Goal: Transaction & Acquisition: Book appointment/travel/reservation

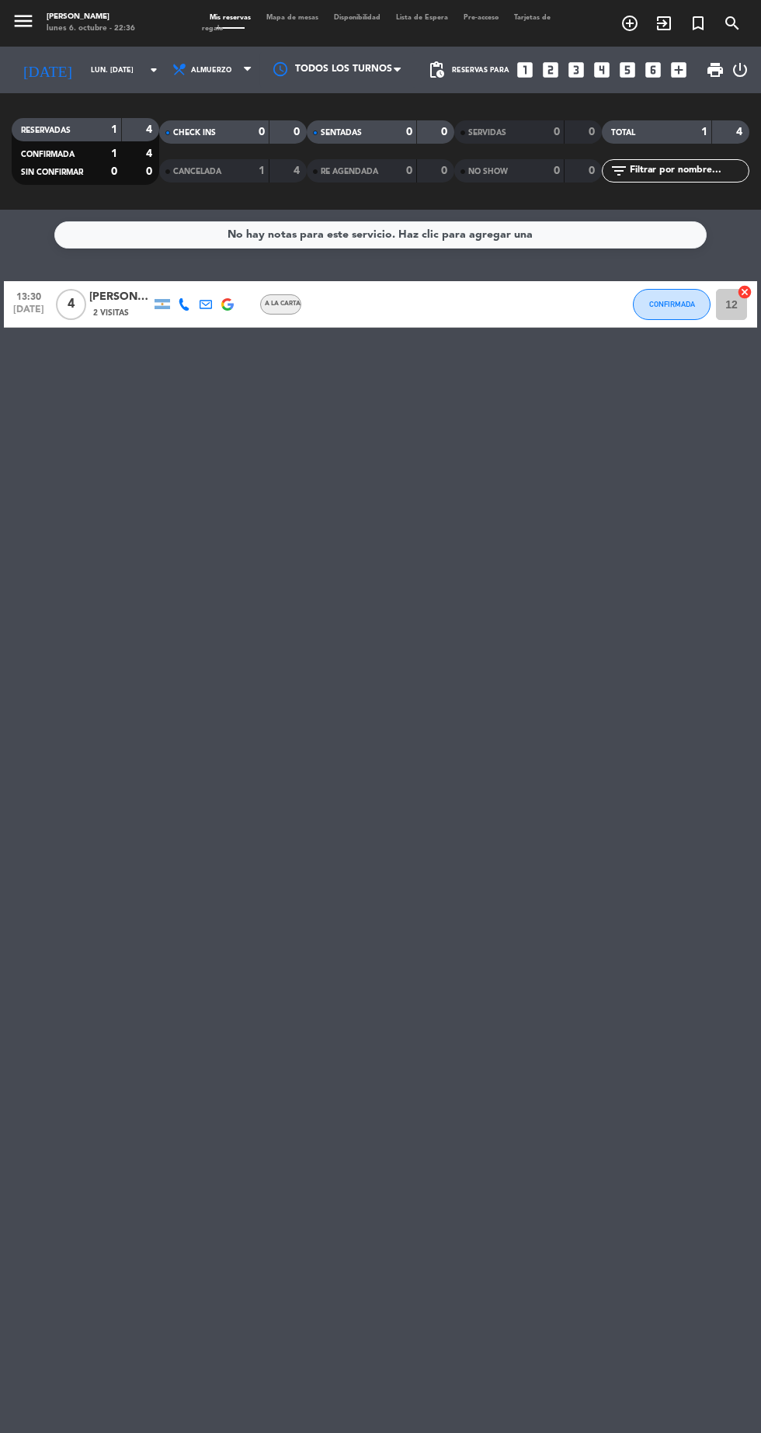
click at [550, 71] on icon "looks_two" at bounding box center [551, 70] width 20 height 20
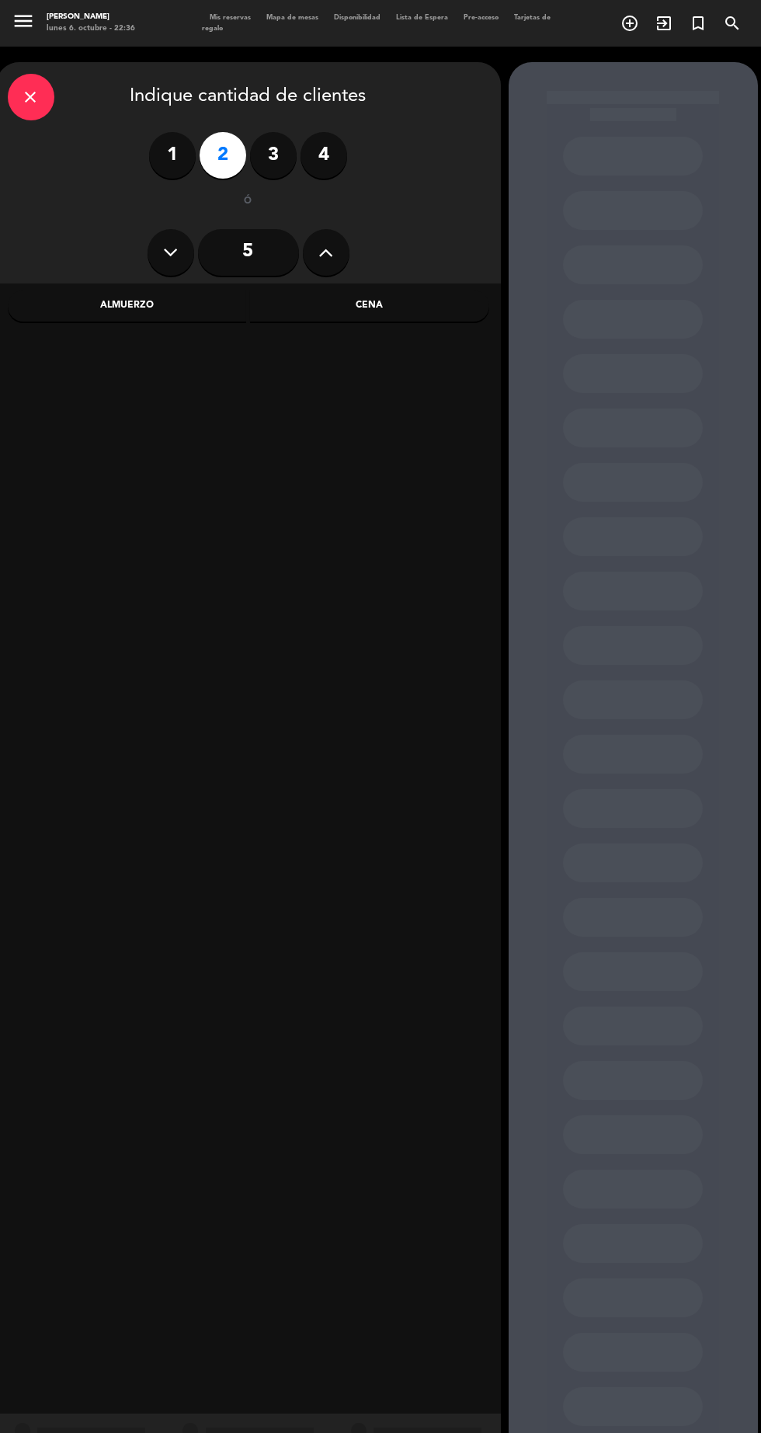
click at [395, 315] on div "Cena" at bounding box center [369, 306] width 239 height 31
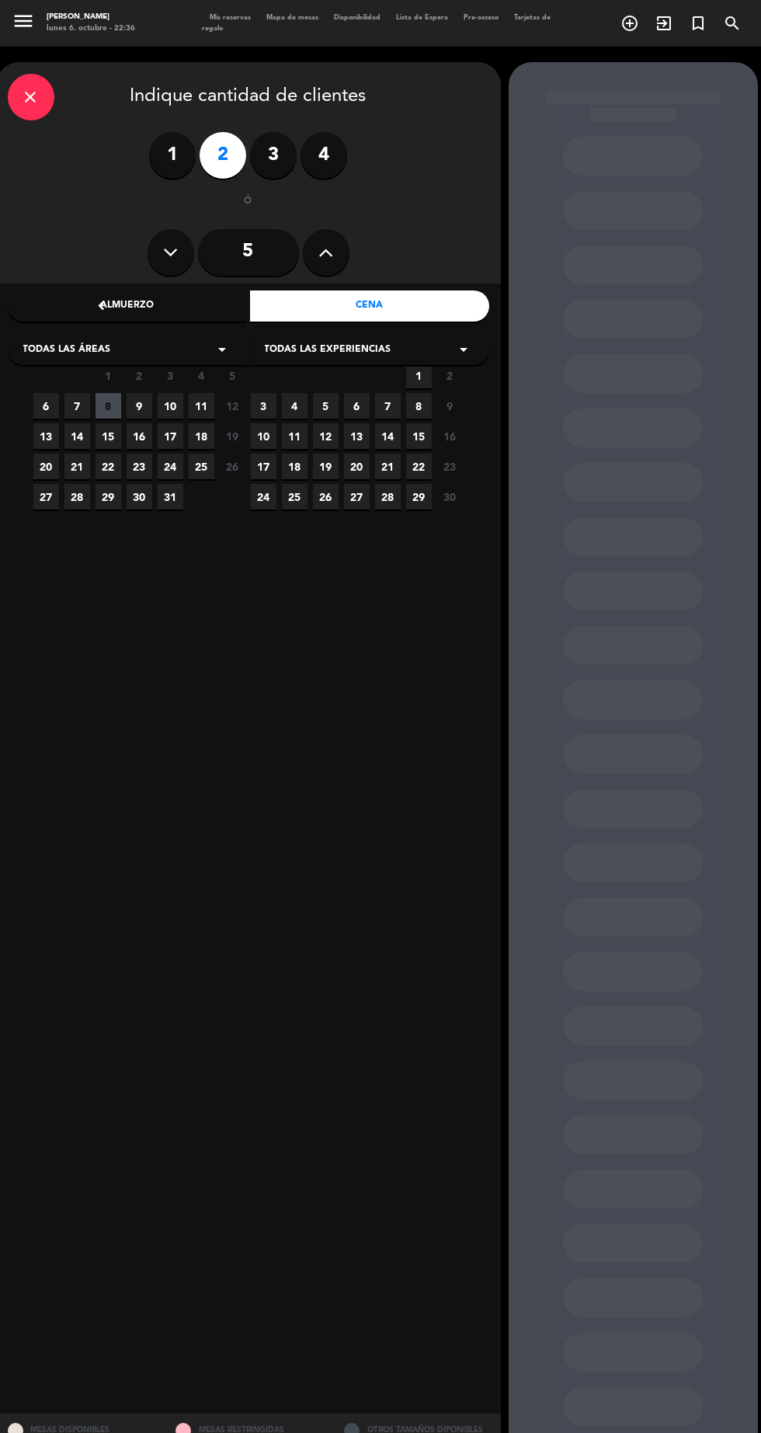
click at [201, 406] on span "11" at bounding box center [202, 406] width 26 height 26
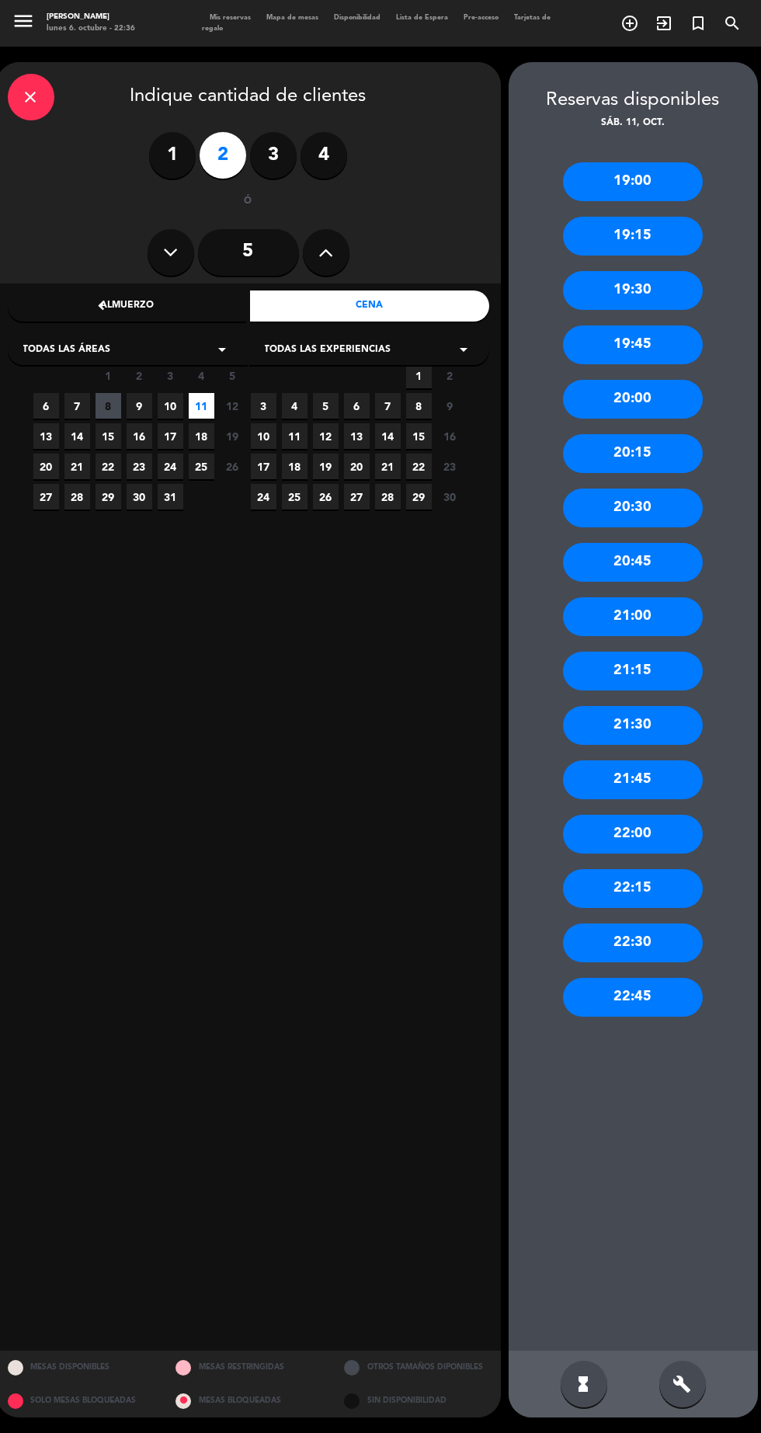
click at [163, 305] on div "Almuerzo" at bounding box center [127, 306] width 239 height 31
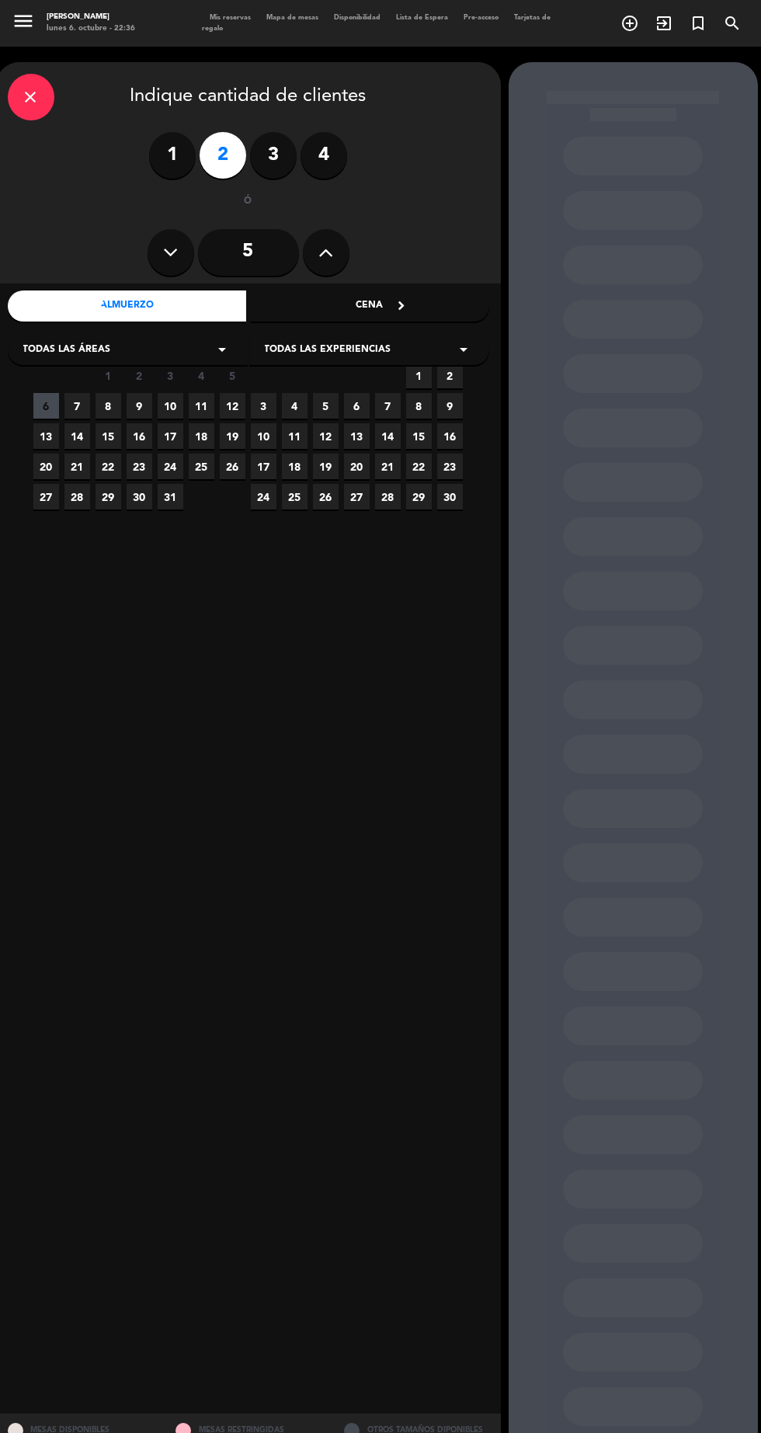
click at [228, 407] on span "12" at bounding box center [233, 406] width 26 height 26
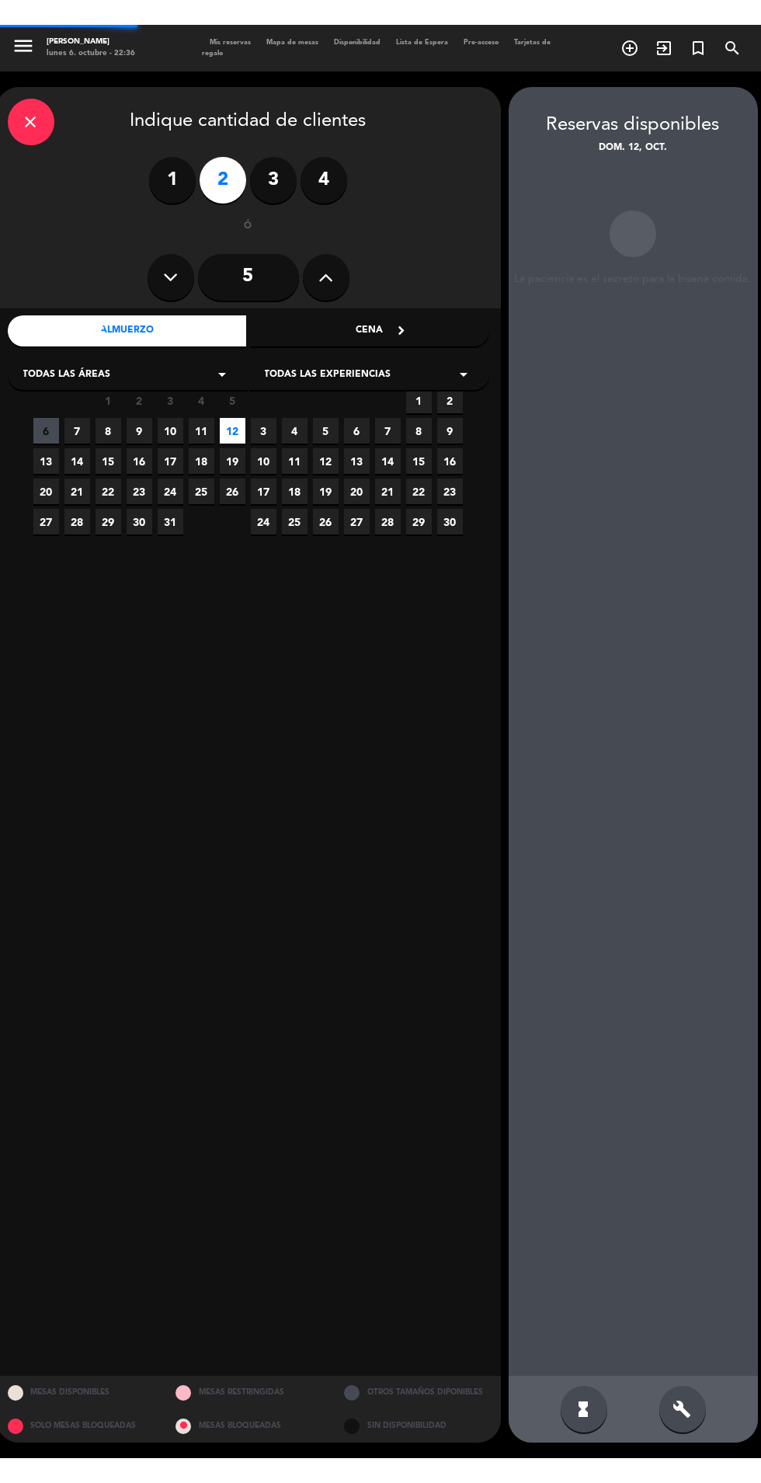
scroll to position [62, 0]
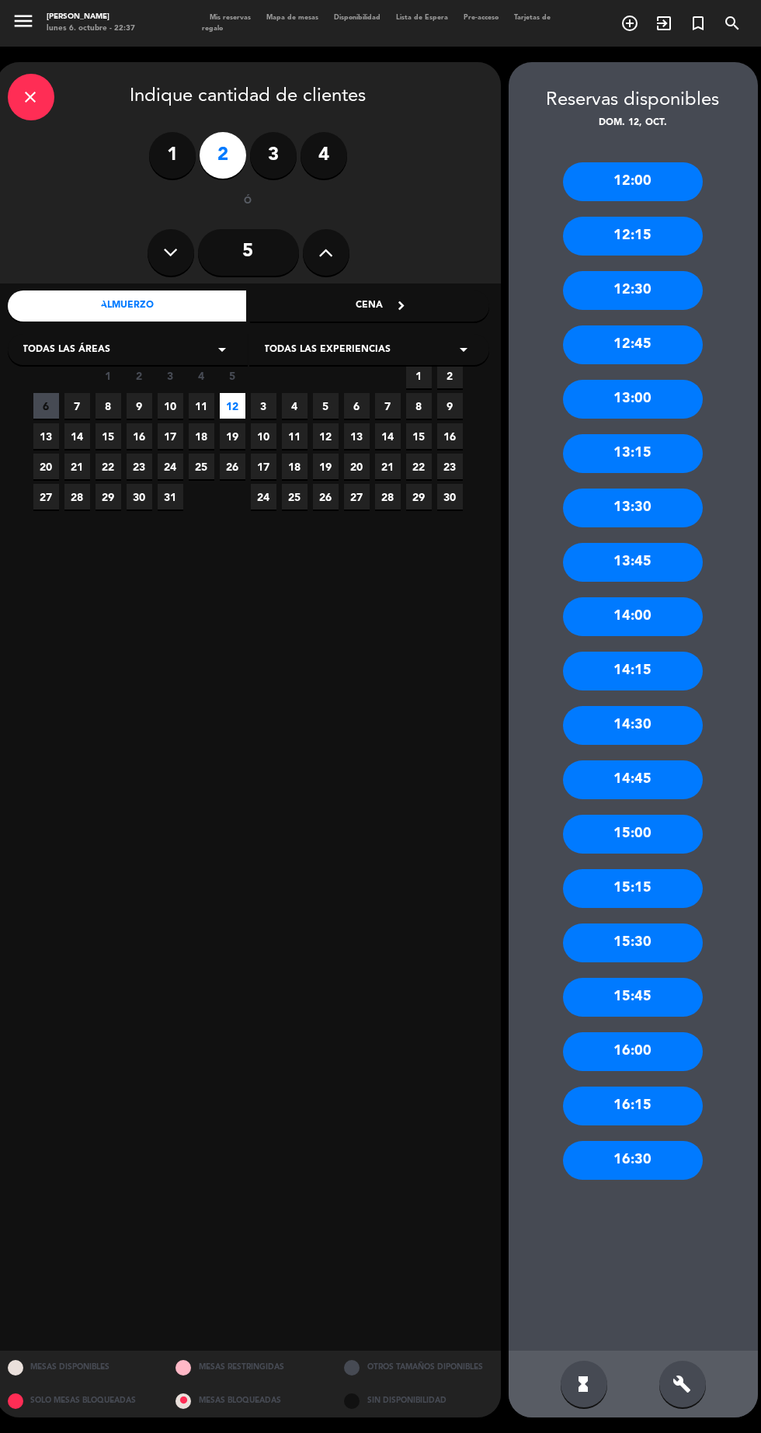
click at [671, 597] on div "14:00" at bounding box center [633, 616] width 140 height 39
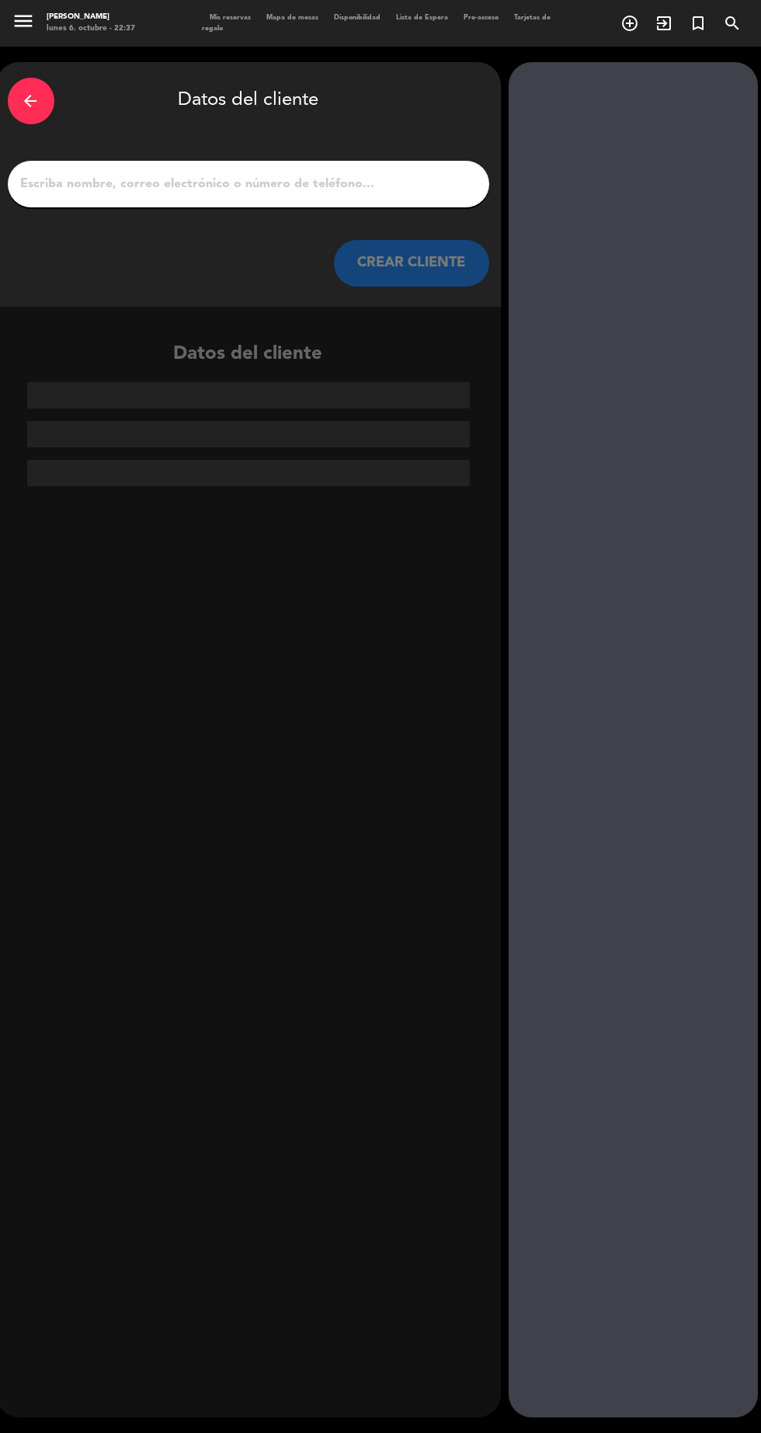
click at [403, 173] on input "1" at bounding box center [248, 184] width 458 height 22
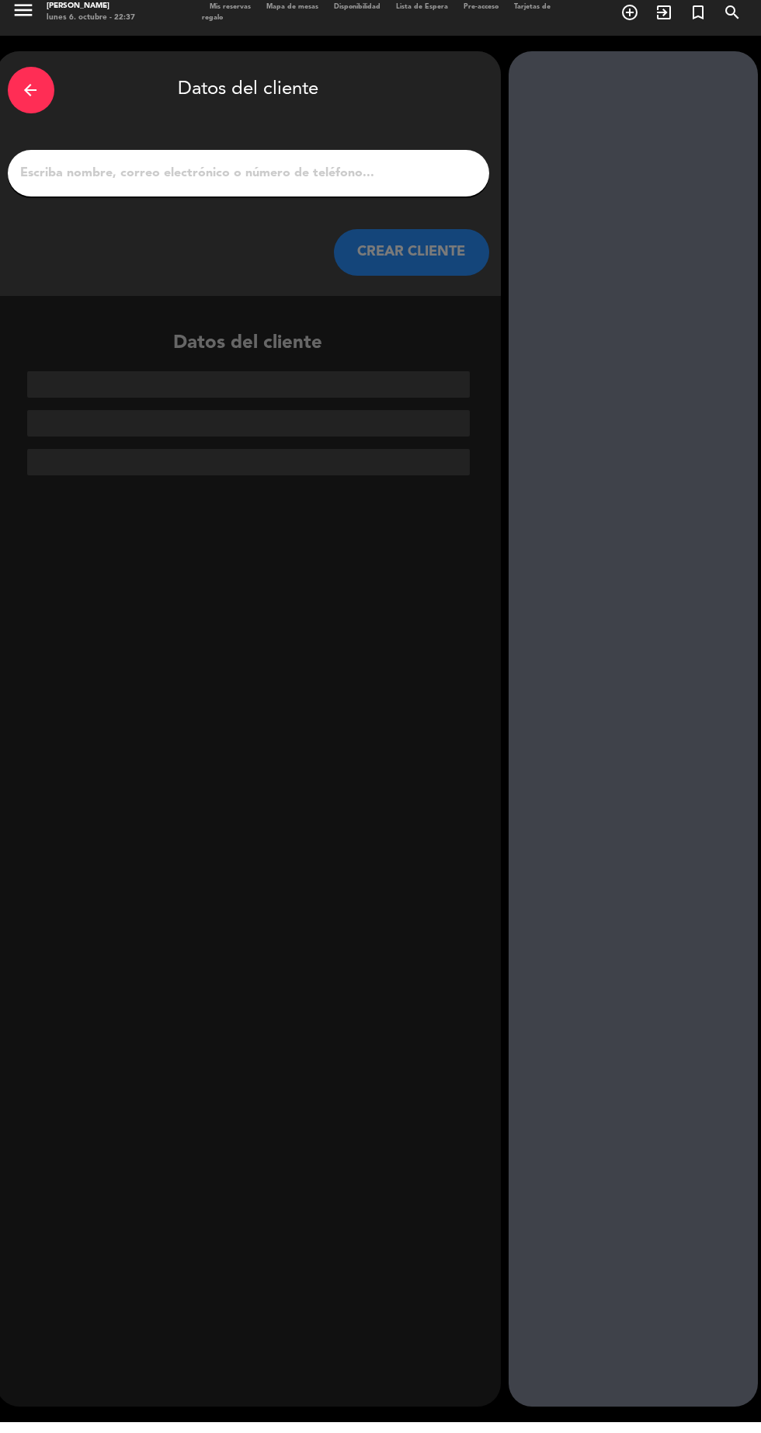
scroll to position [0, 0]
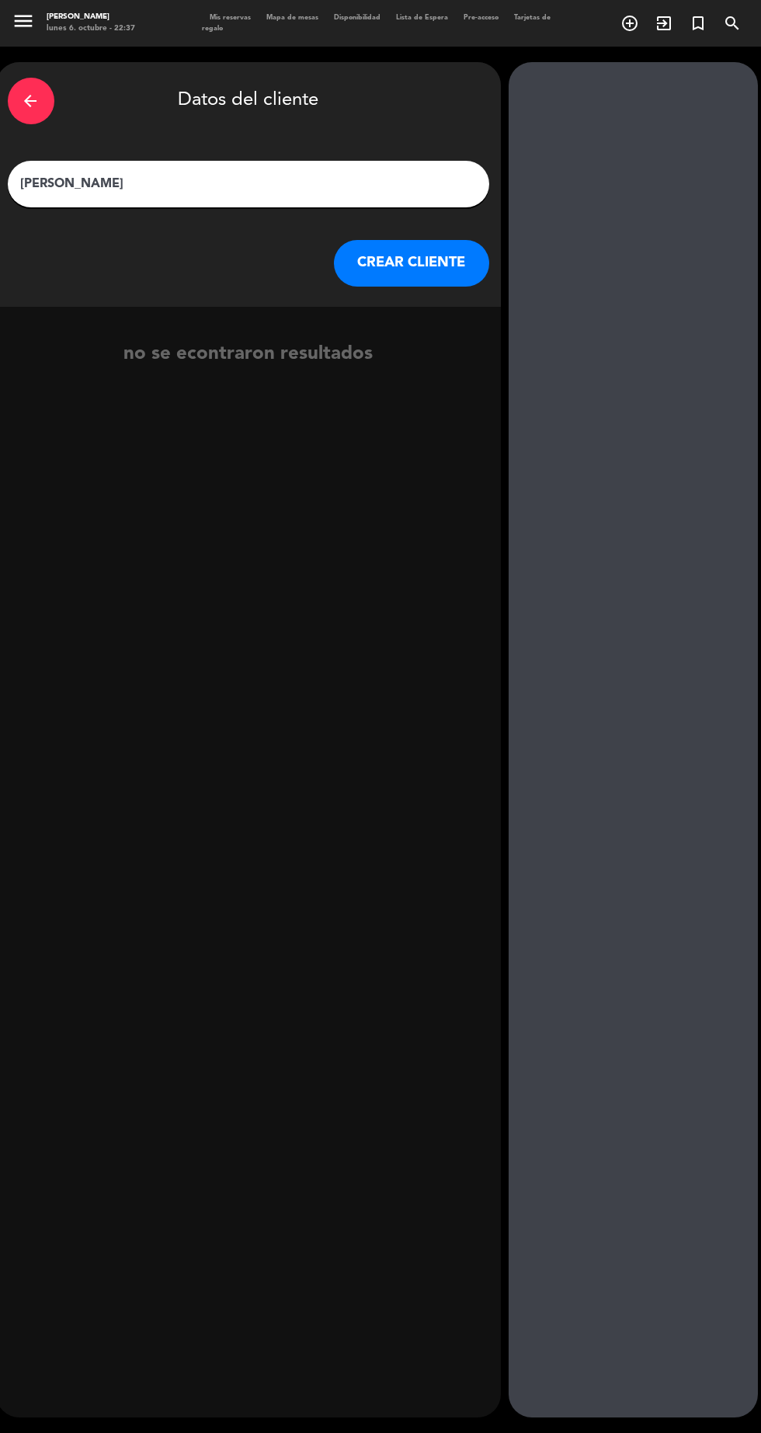
click at [404, 179] on input "[PERSON_NAME]" at bounding box center [248, 184] width 458 height 22
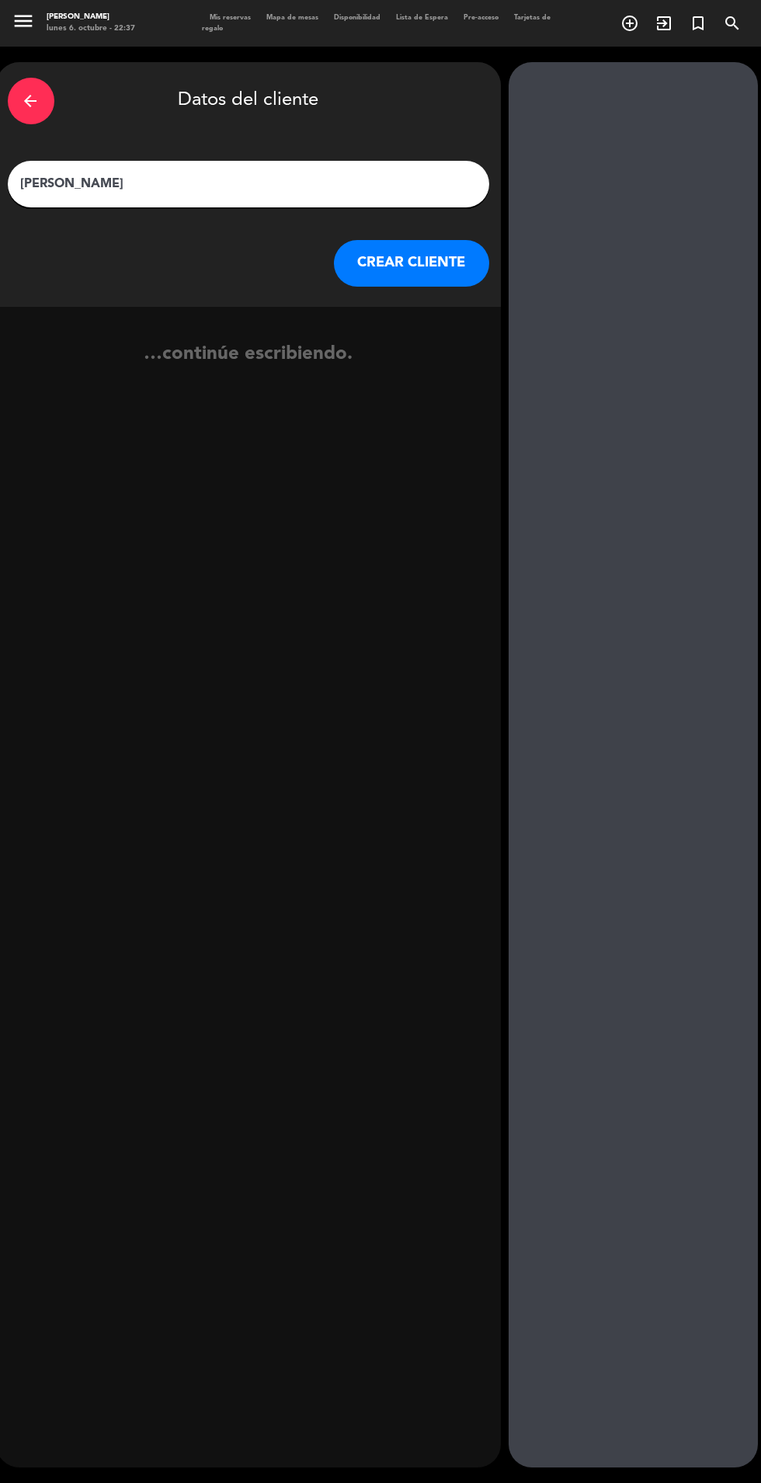
type input "[PERSON_NAME]"
click at [433, 263] on button "CREAR CLIENTE" at bounding box center [411, 263] width 155 height 47
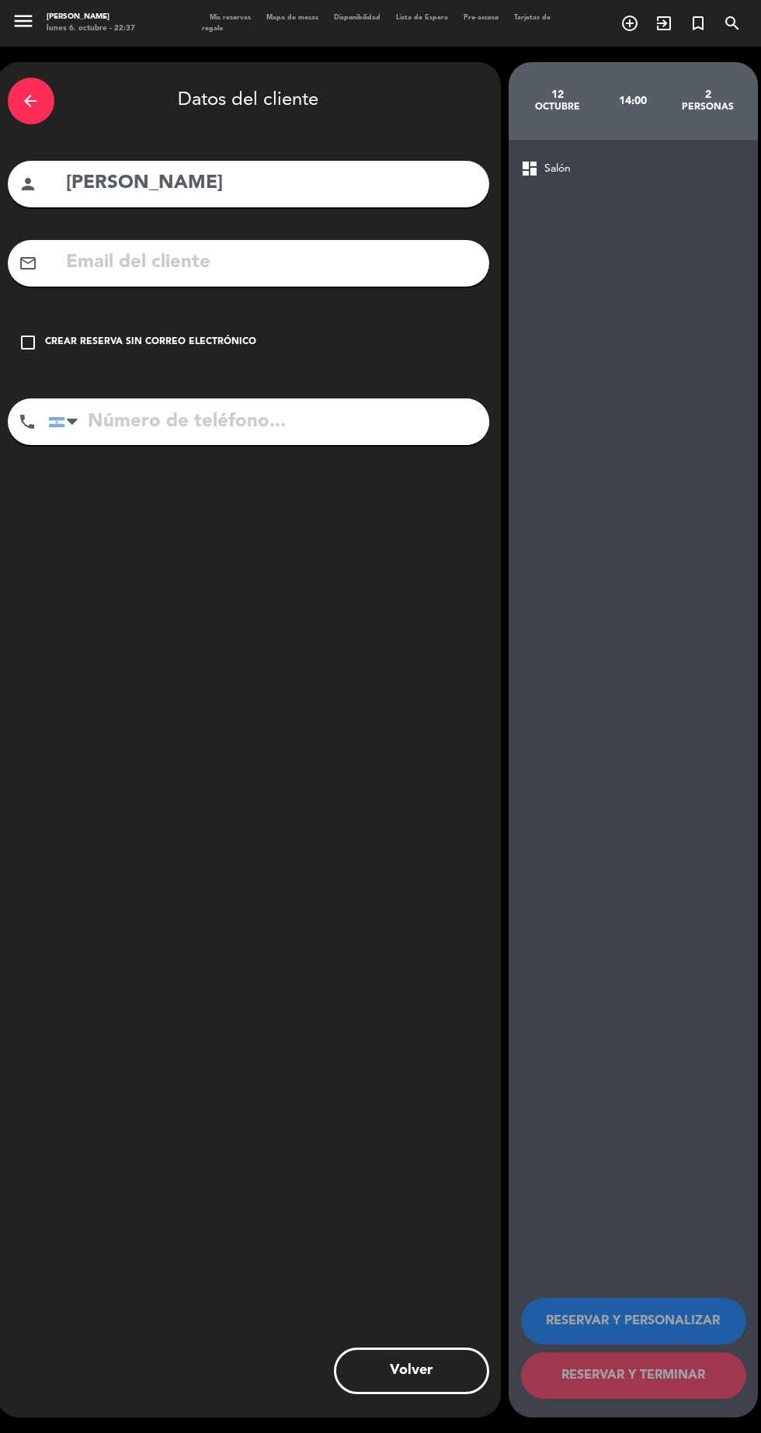
click at [252, 348] on div "check_box_outline_blank Crear reserva sin correo electrónico" at bounding box center [249, 342] width 482 height 47
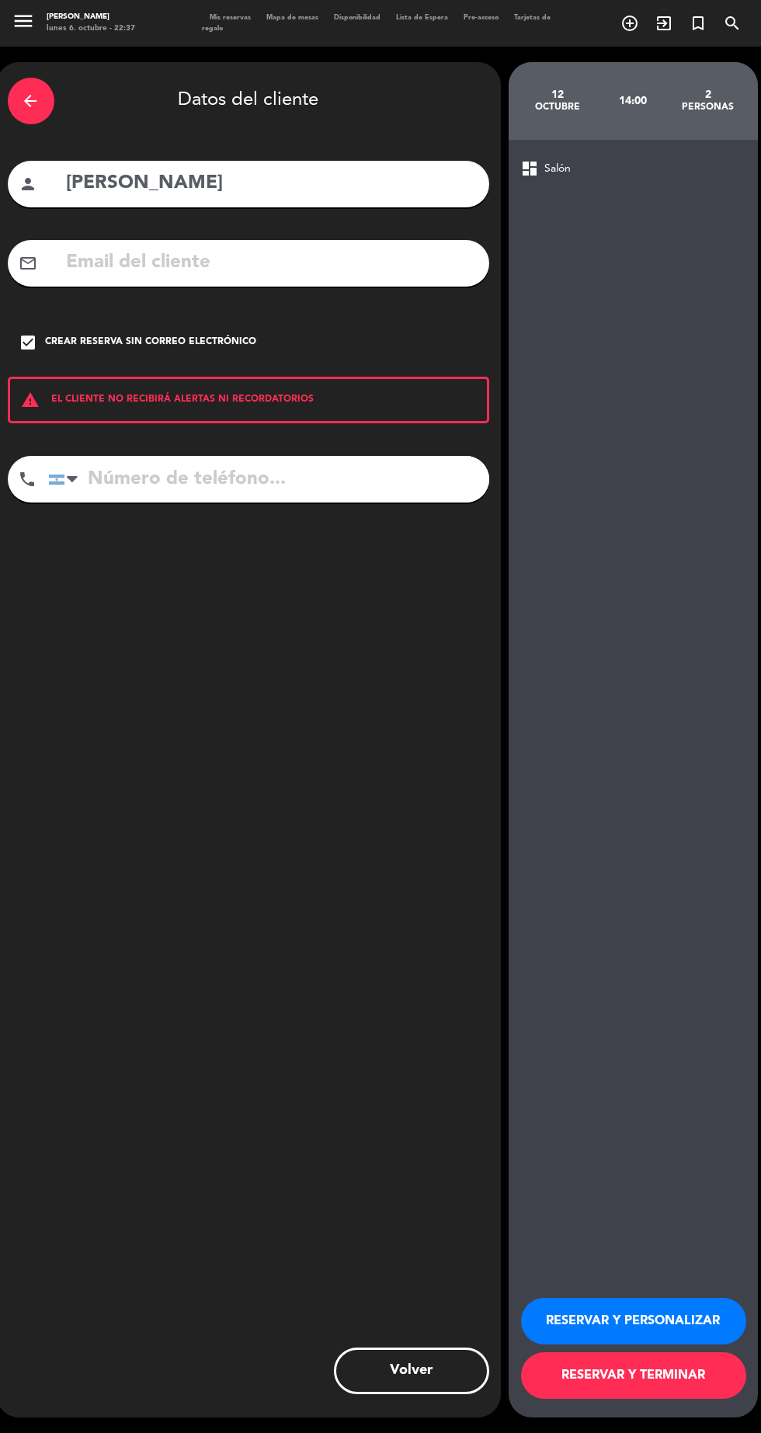
click at [705, 1345] on button "RESERVAR Y PERSONALIZAR" at bounding box center [633, 1321] width 225 height 47
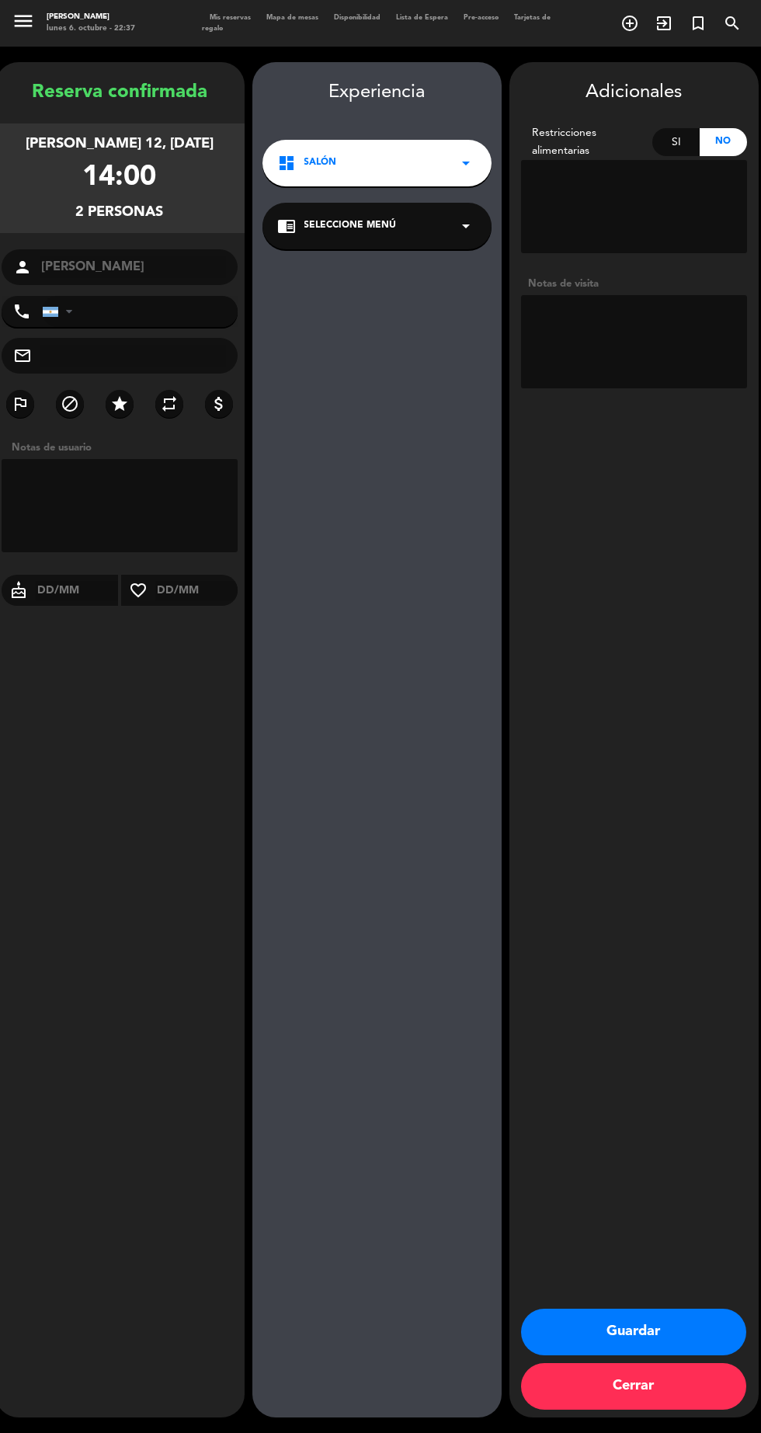
click at [654, 321] on textarea at bounding box center [634, 341] width 226 height 93
type textarea "BigBox de Autor"
click at [687, 1331] on button "Guardar" at bounding box center [633, 1332] width 225 height 47
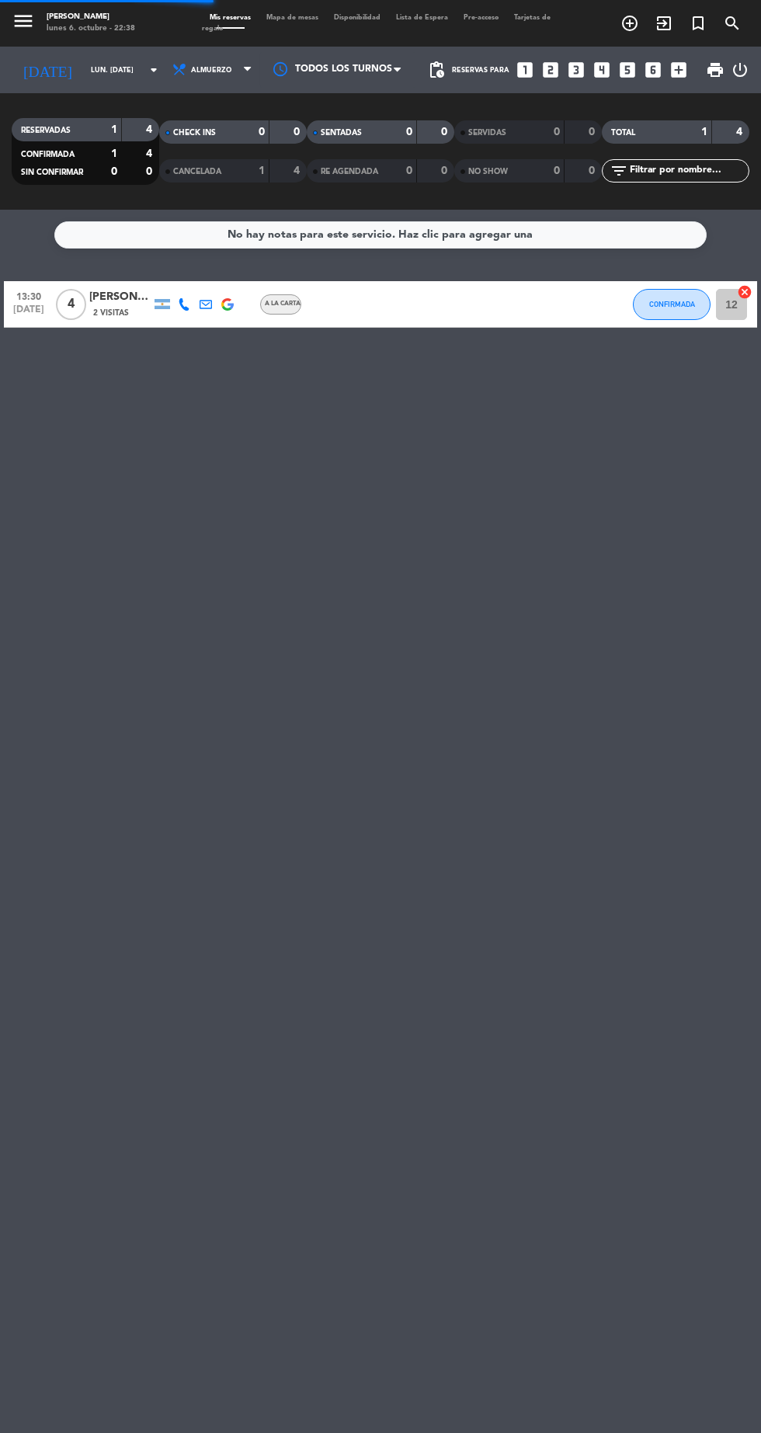
scroll to position [98, 0]
